Goal: Task Accomplishment & Management: Manage account settings

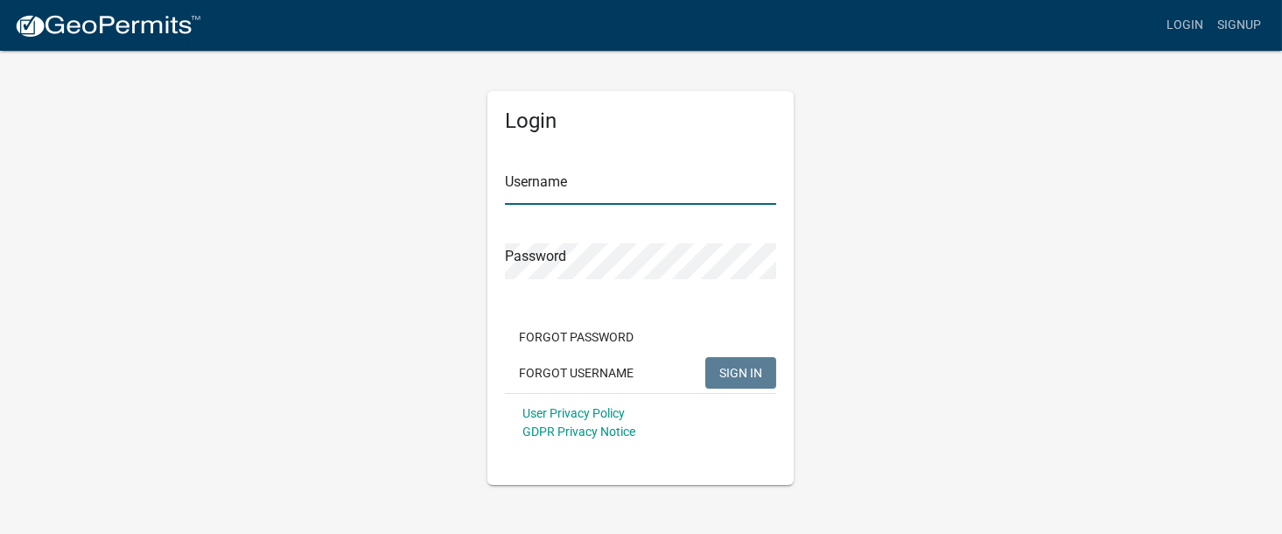
type input "mdambek"
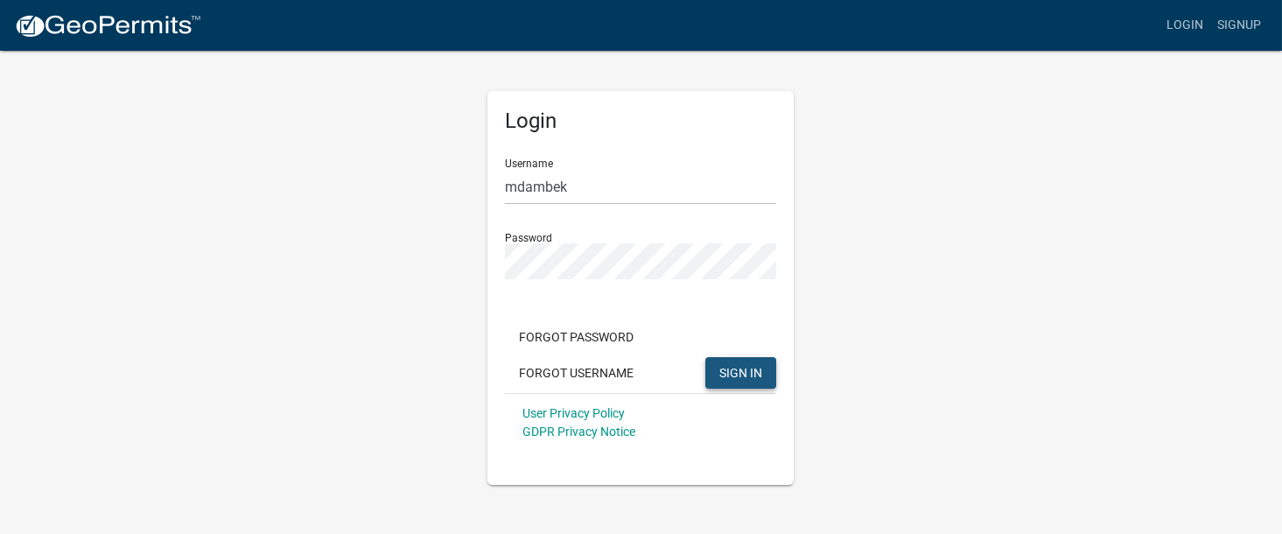
click at [747, 377] on span "SIGN IN" at bounding box center [740, 372] width 43 height 14
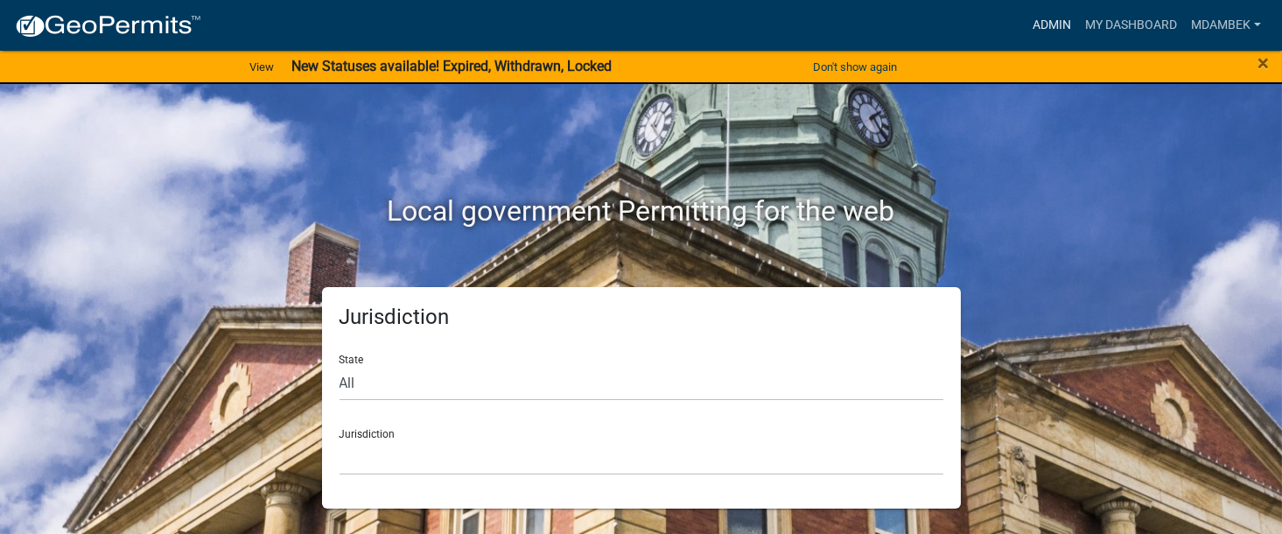
click at [1051, 25] on link "Admin" at bounding box center [1052, 25] width 53 height 33
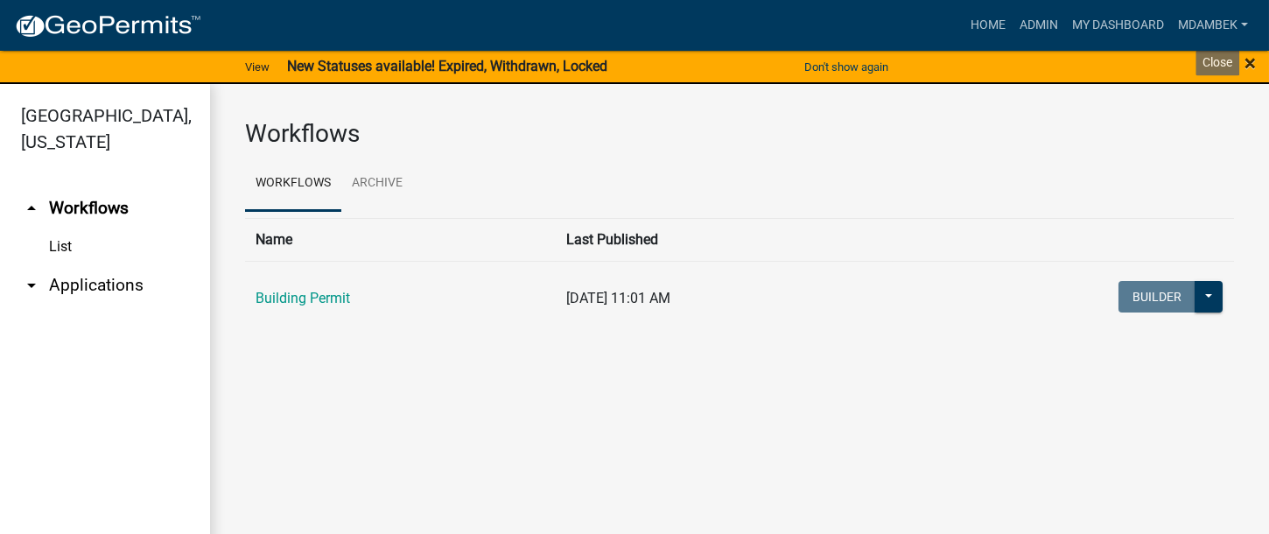
click at [1250, 60] on span "×" at bounding box center [1250, 63] width 11 height 25
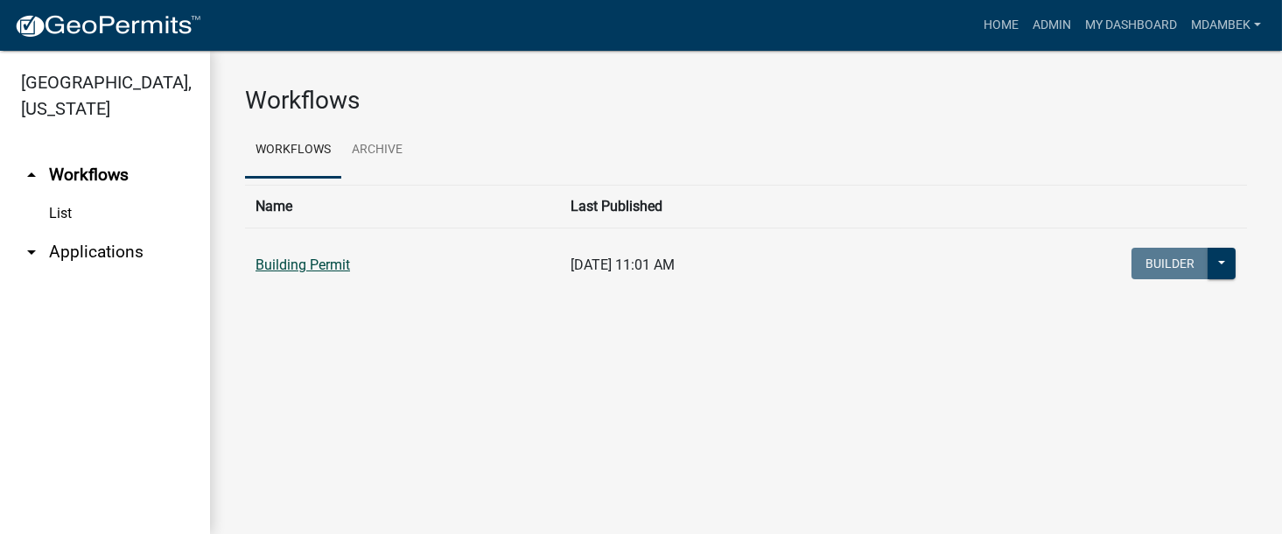
click at [324, 256] on link "Building Permit" at bounding box center [303, 264] width 95 height 17
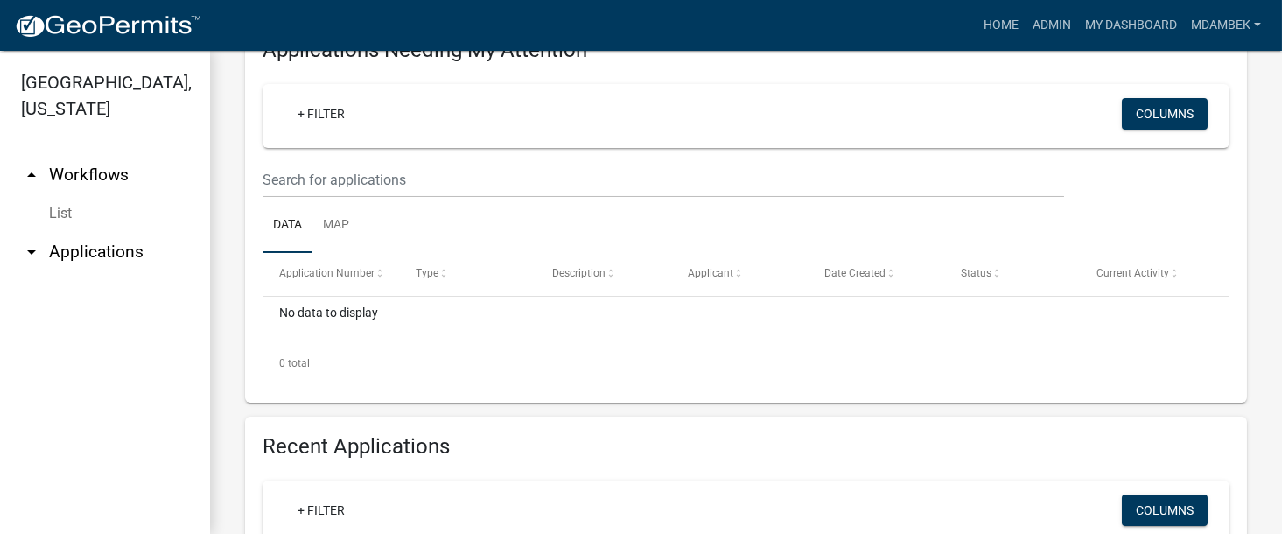
scroll to position [438, 0]
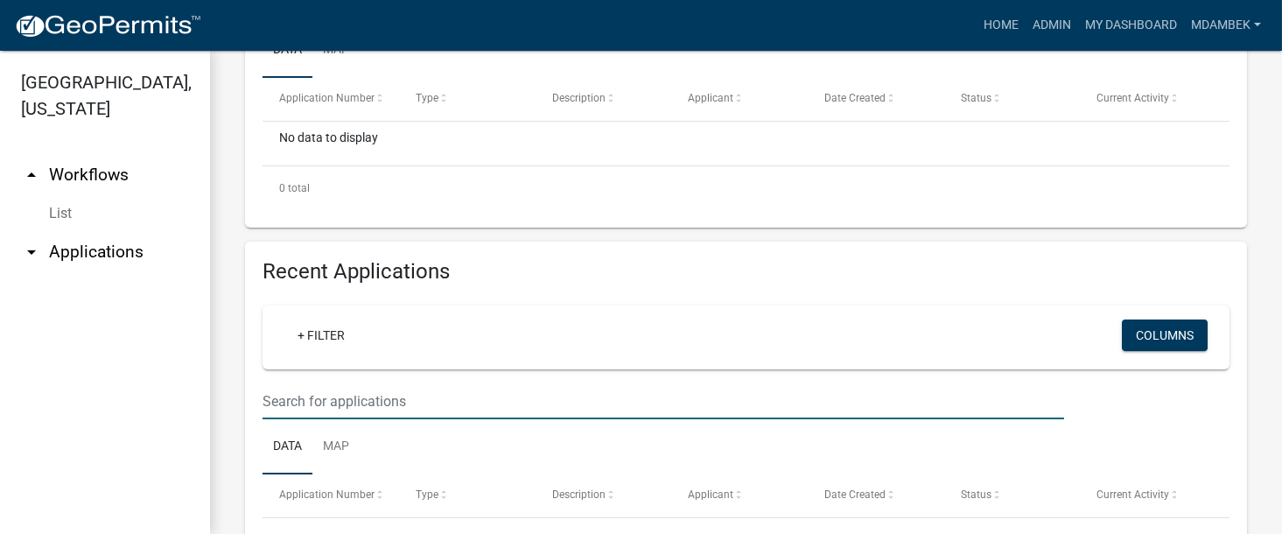
click at [286, 23] on input "text" at bounding box center [664, 5] width 802 height 36
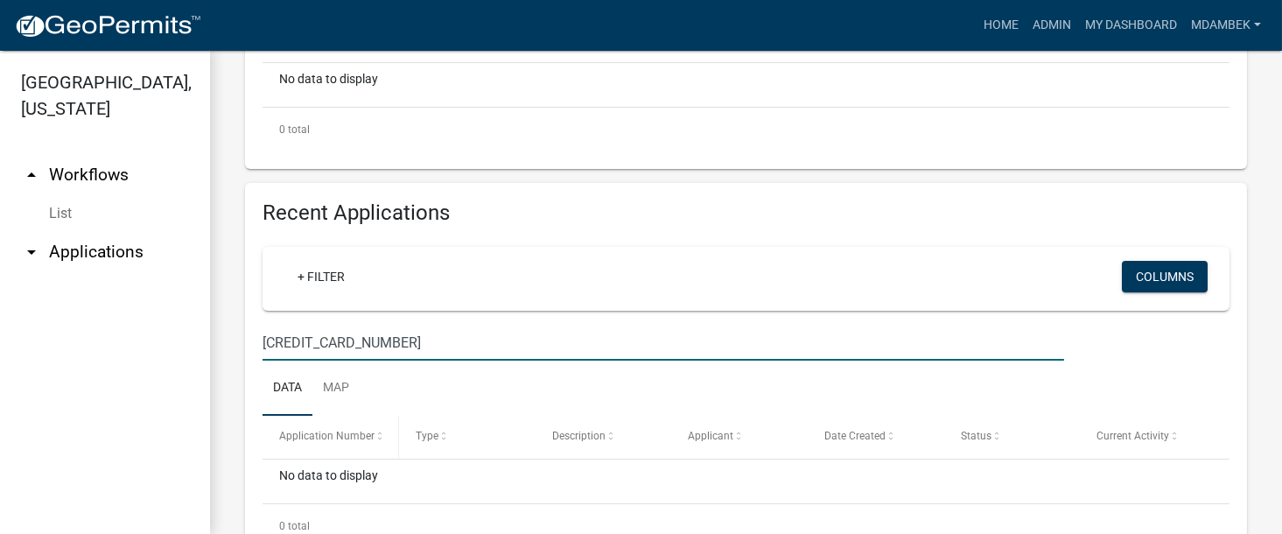
scroll to position [525, 0]
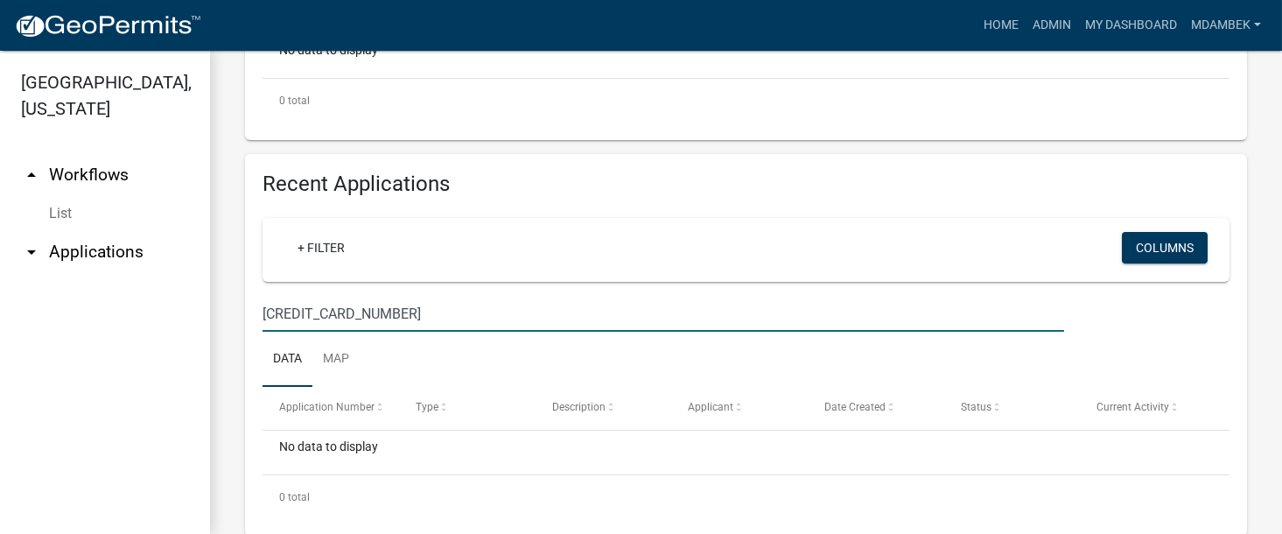
click at [279, 311] on input "[CREDIT_CARD_NUMBER]" at bounding box center [664, 314] width 802 height 36
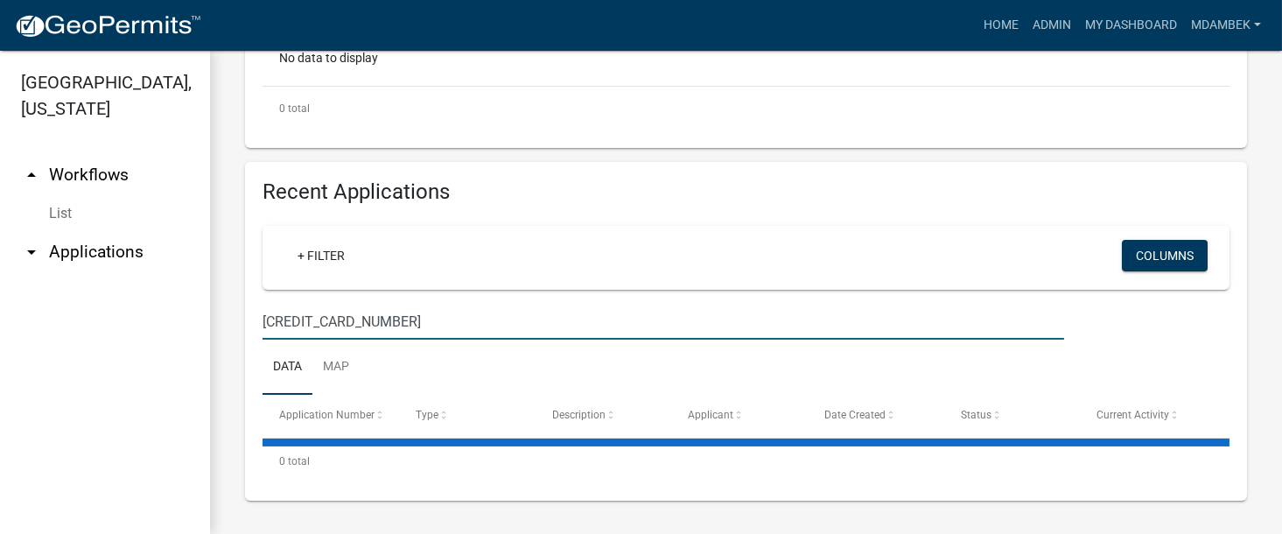
click at [318, 316] on input "[CREDIT_CARD_NUMBER]" at bounding box center [664, 322] width 802 height 36
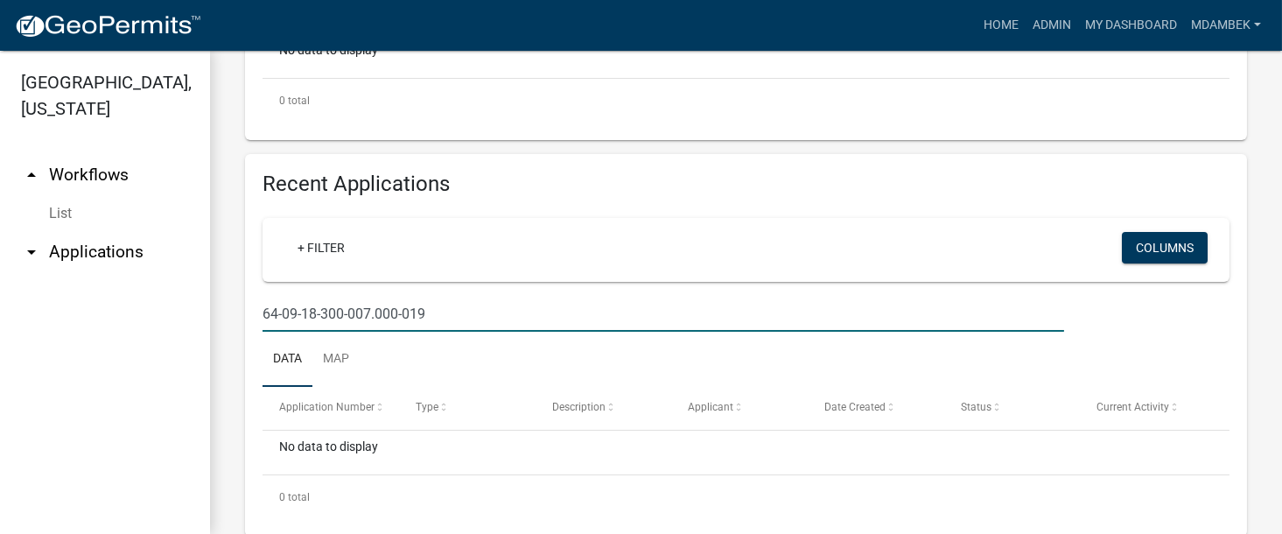
drag, startPoint x: 456, startPoint y: 316, endPoint x: 179, endPoint y: 309, distance: 277.6
click at [179, 309] on div "[GEOGRAPHIC_DATA], [US_STATE] arrow_drop_up Workflows List arrow_drop_down Appl…" at bounding box center [641, 292] width 1282 height 483
type input "hall"
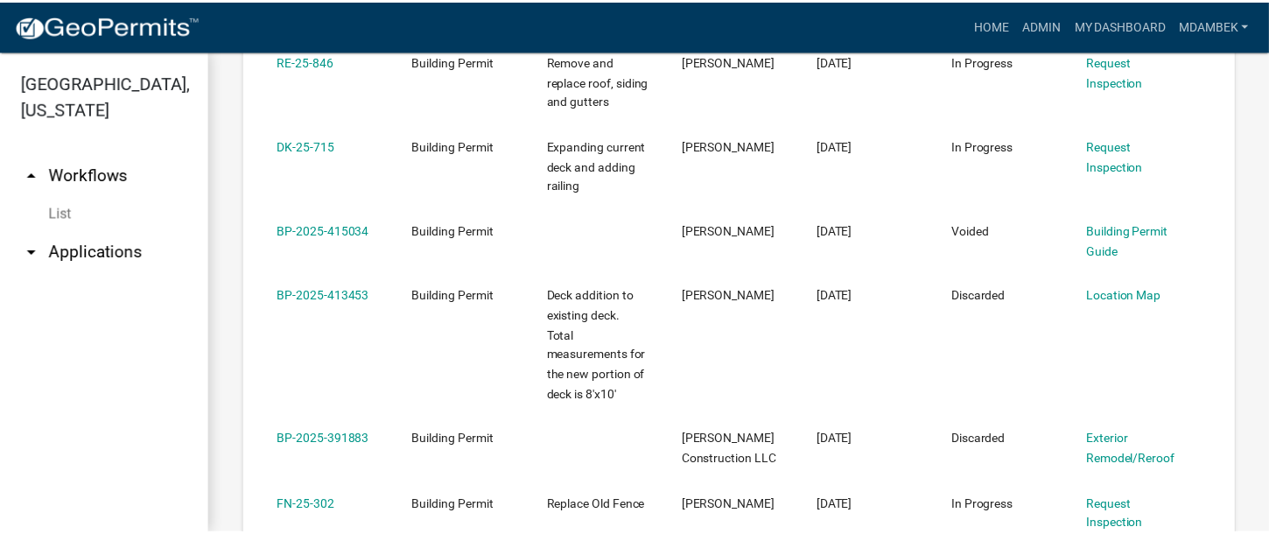
scroll to position [1225, 0]
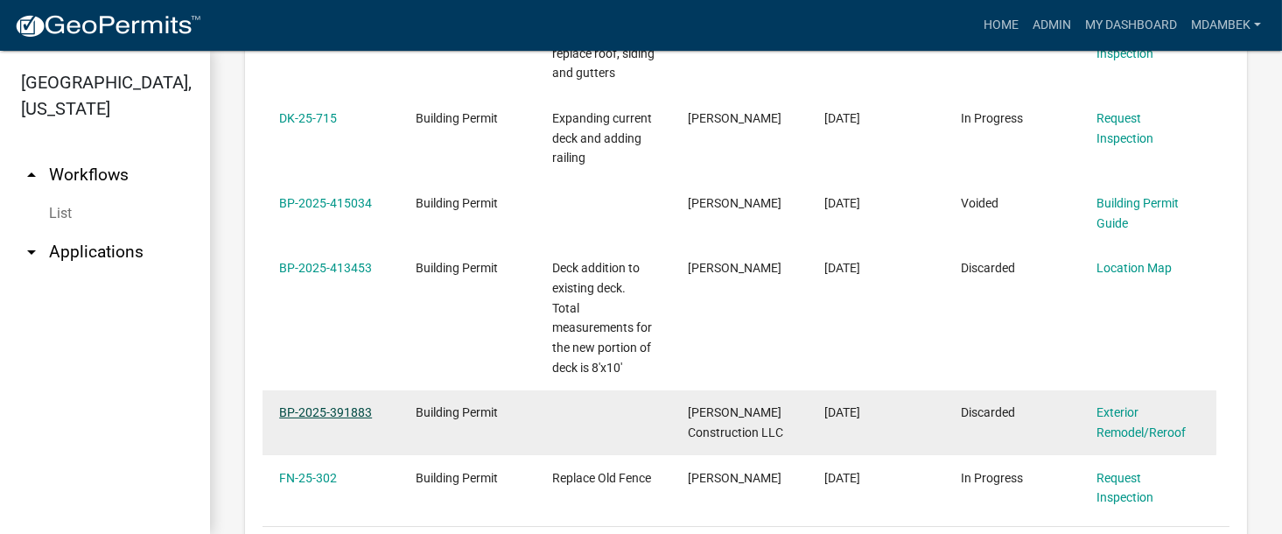
click at [325, 414] on link "BP-2025-391883" at bounding box center [325, 412] width 93 height 14
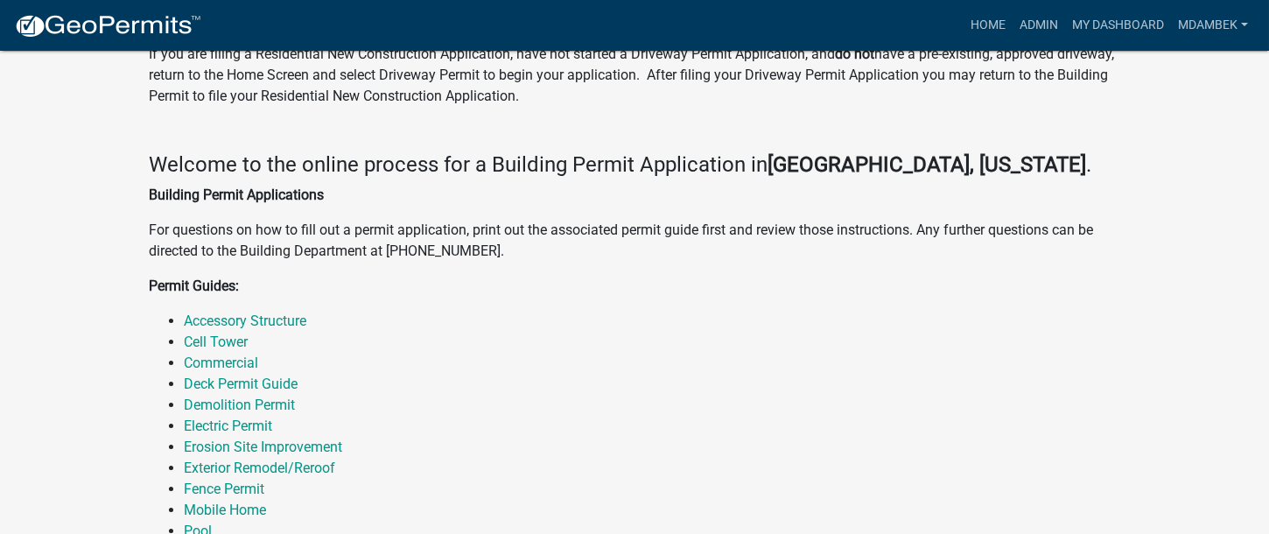
scroll to position [525, 0]
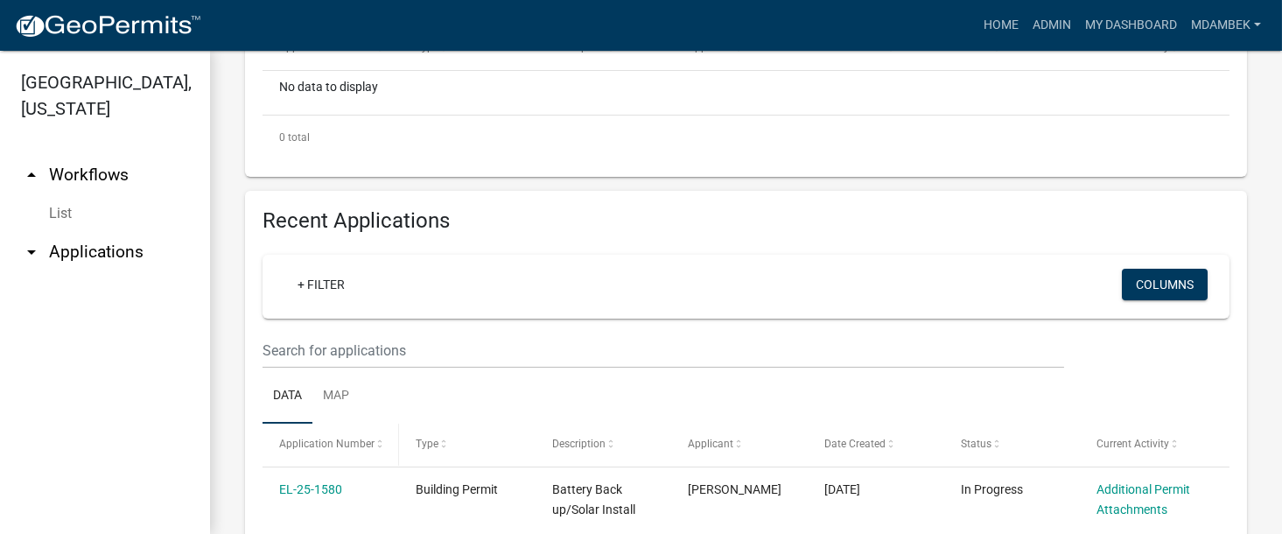
scroll to position [525, 0]
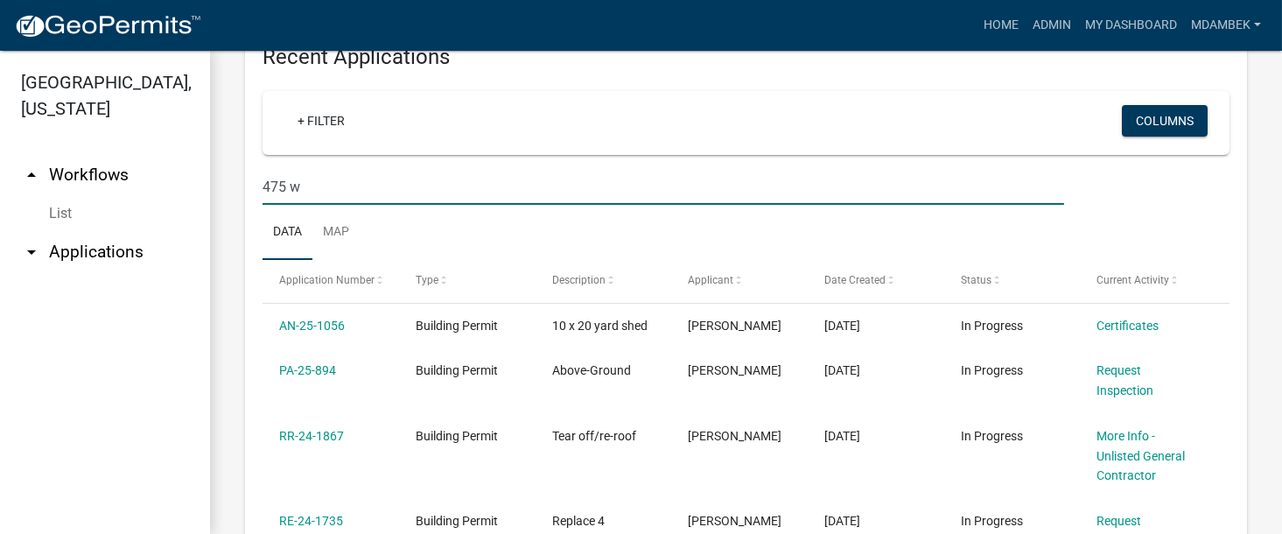
scroll to position [438, 0]
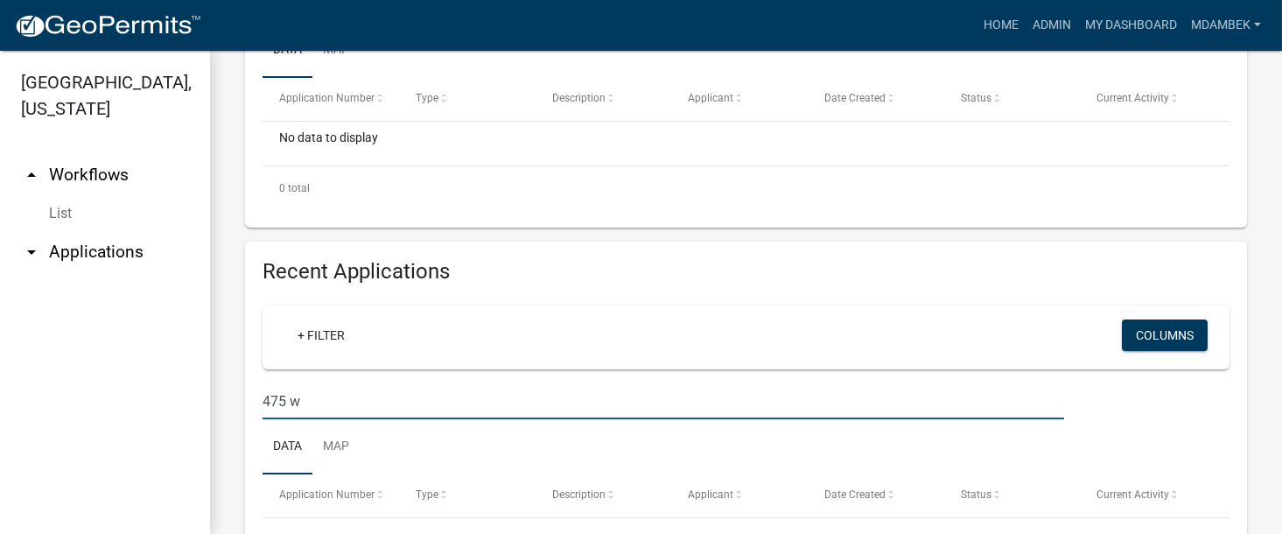
click at [263, 398] on input "475 w" at bounding box center [664, 401] width 802 height 36
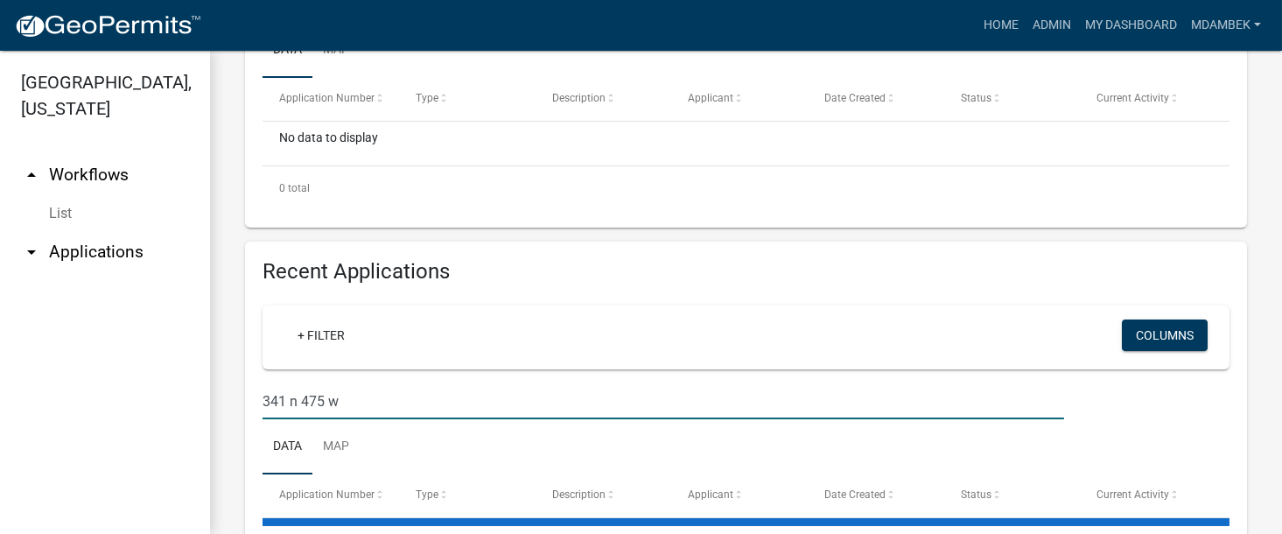
type input "341 n 475 w"
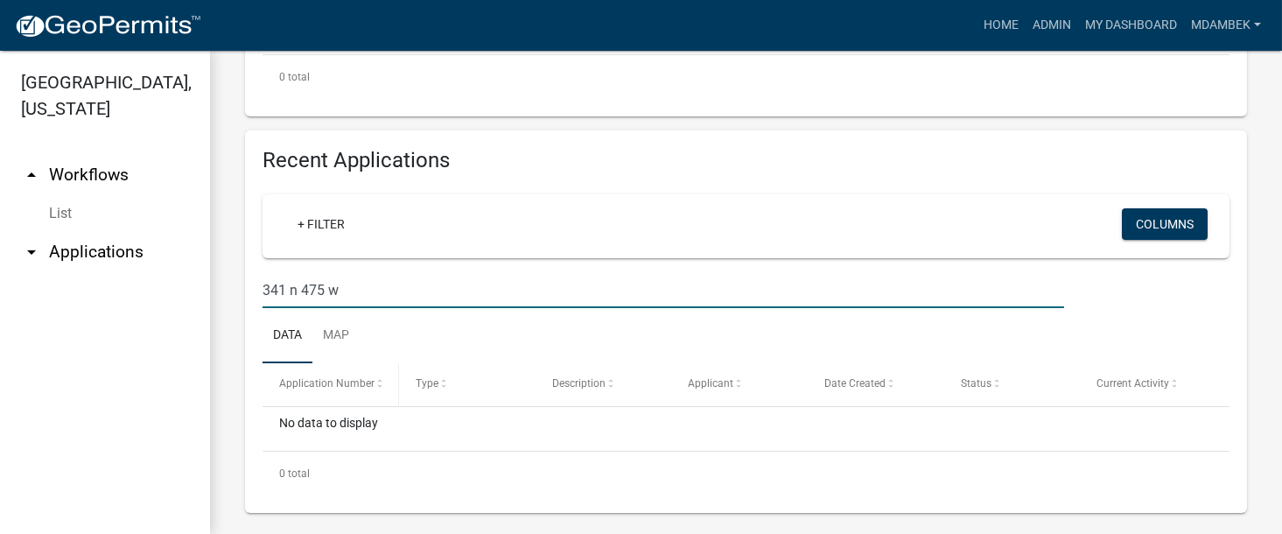
scroll to position [560, 0]
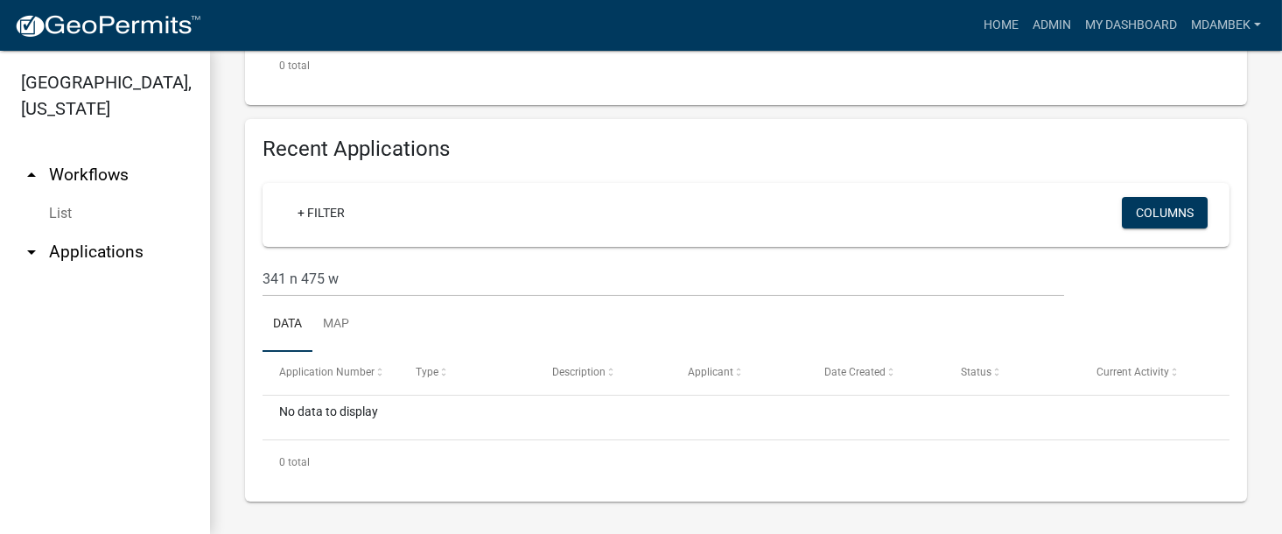
drag, startPoint x: 925, startPoint y: 132, endPoint x: 859, endPoint y: 123, distance: 67.1
click at [925, 132] on div "Recent Applications + Filter Columns 341 n 475 w Data Map Application Number Ty…" at bounding box center [746, 310] width 1002 height 382
